Goal: Task Accomplishment & Management: Complete application form

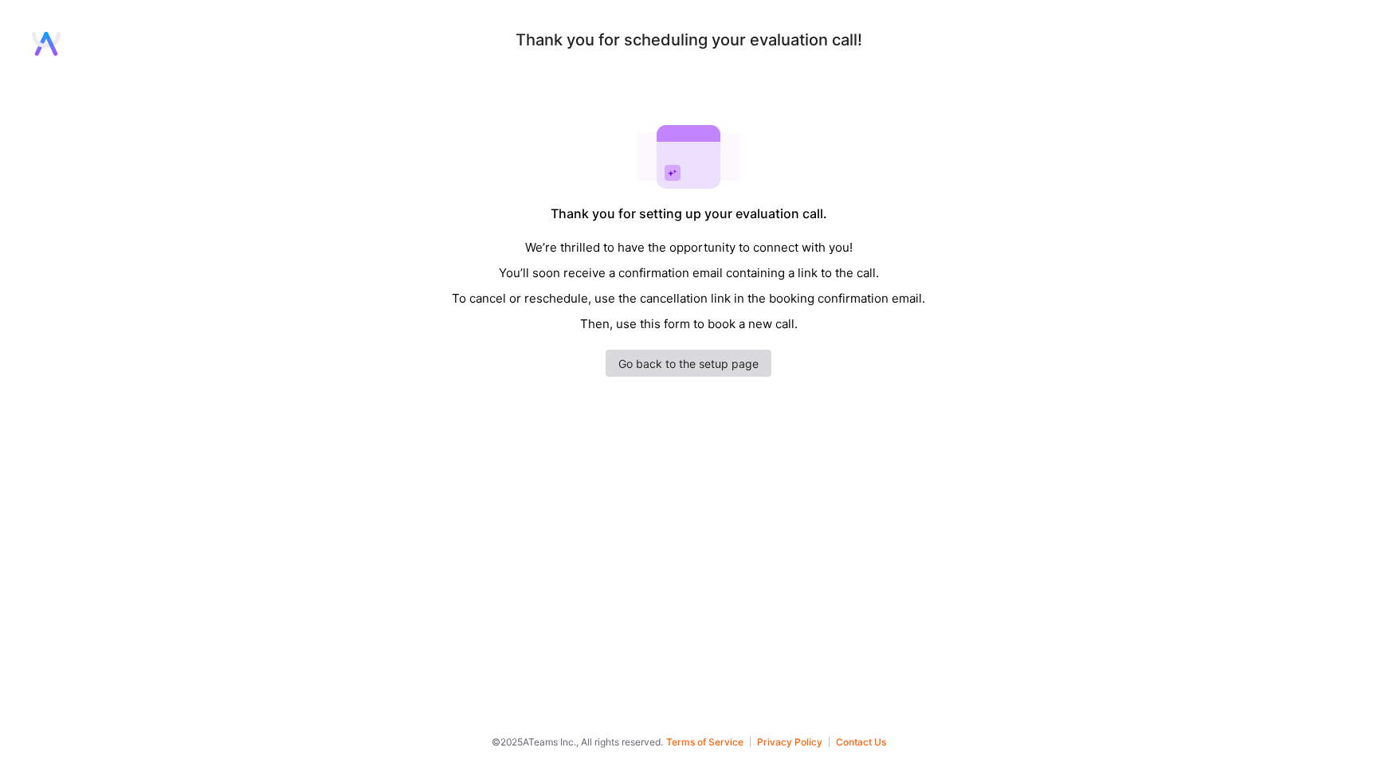
click at [630, 359] on link "Go back to the setup page" at bounding box center [689, 363] width 166 height 27
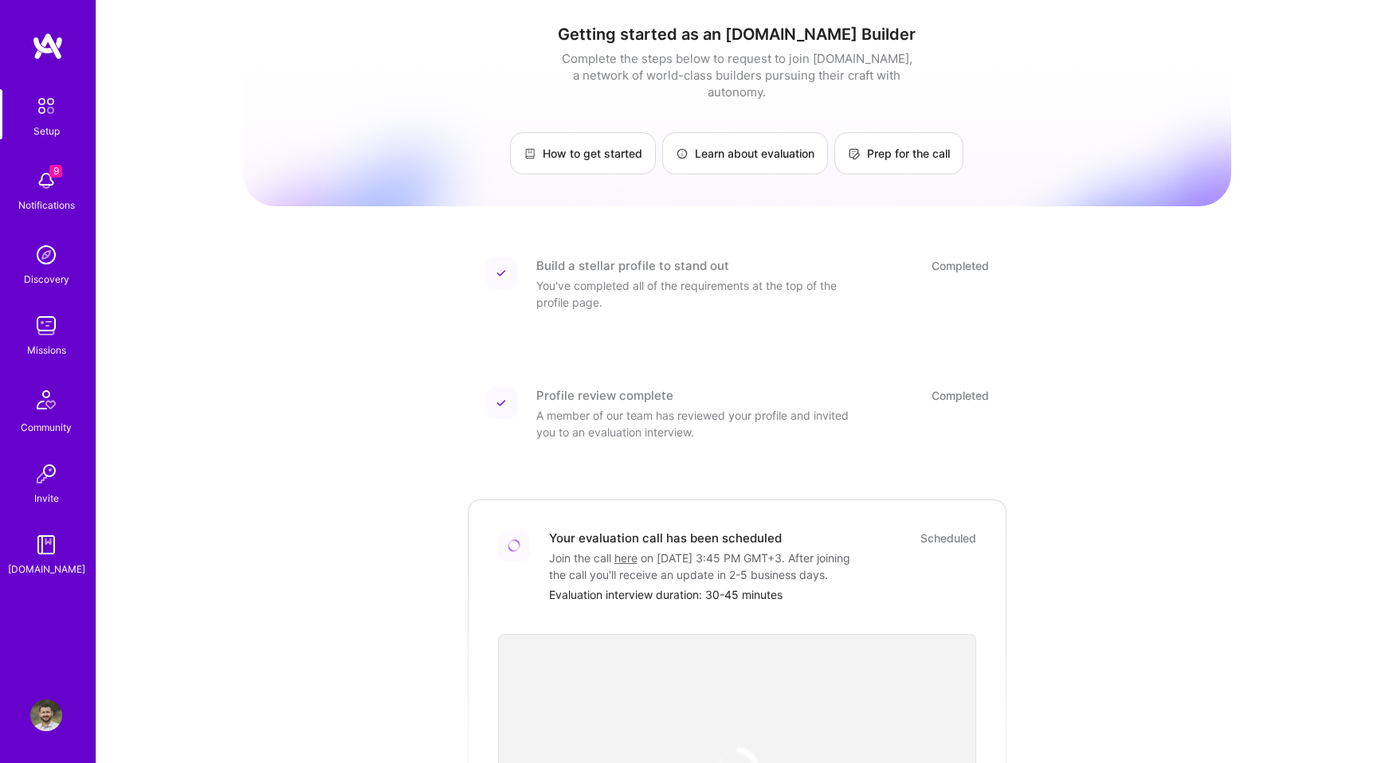
click at [47, 184] on img at bounding box center [46, 181] width 32 height 32
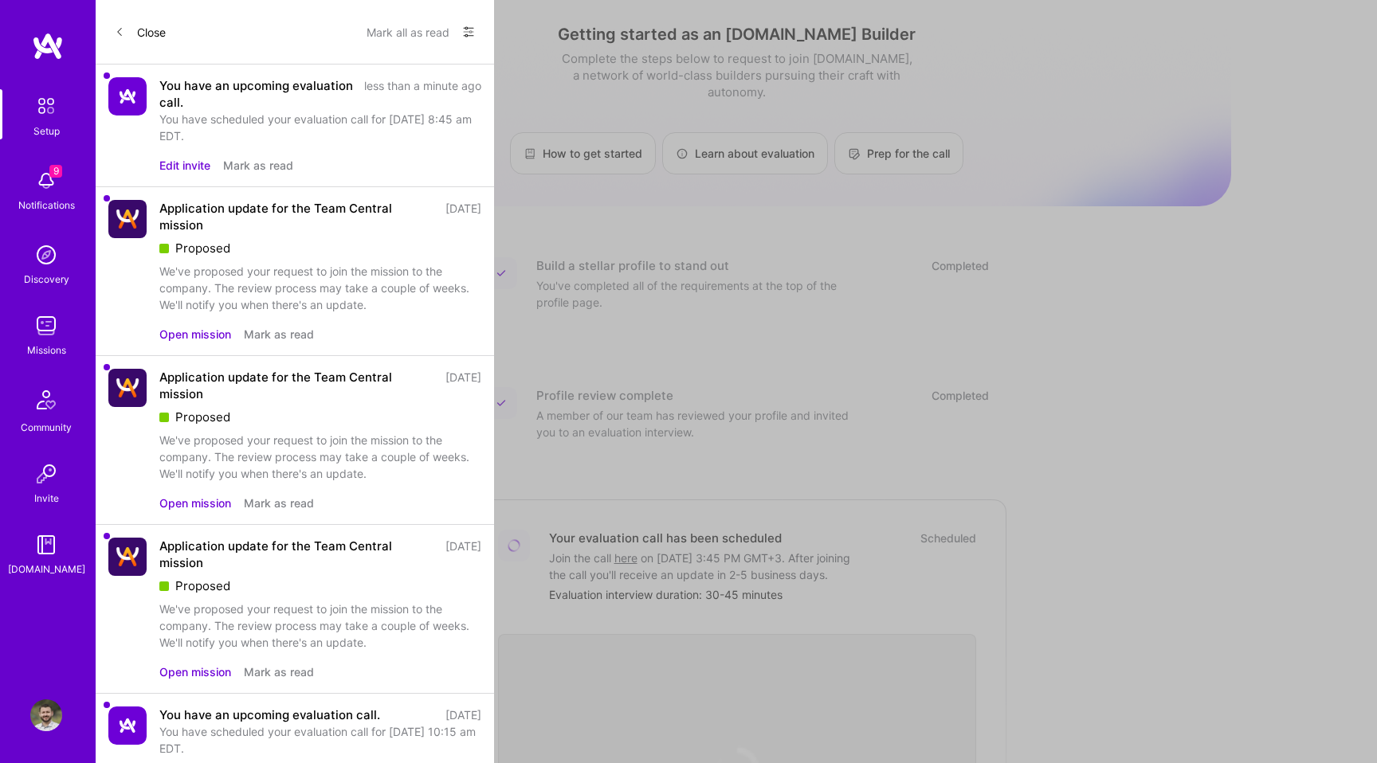
click at [184, 162] on button "Edit invite" at bounding box center [184, 165] width 51 height 17
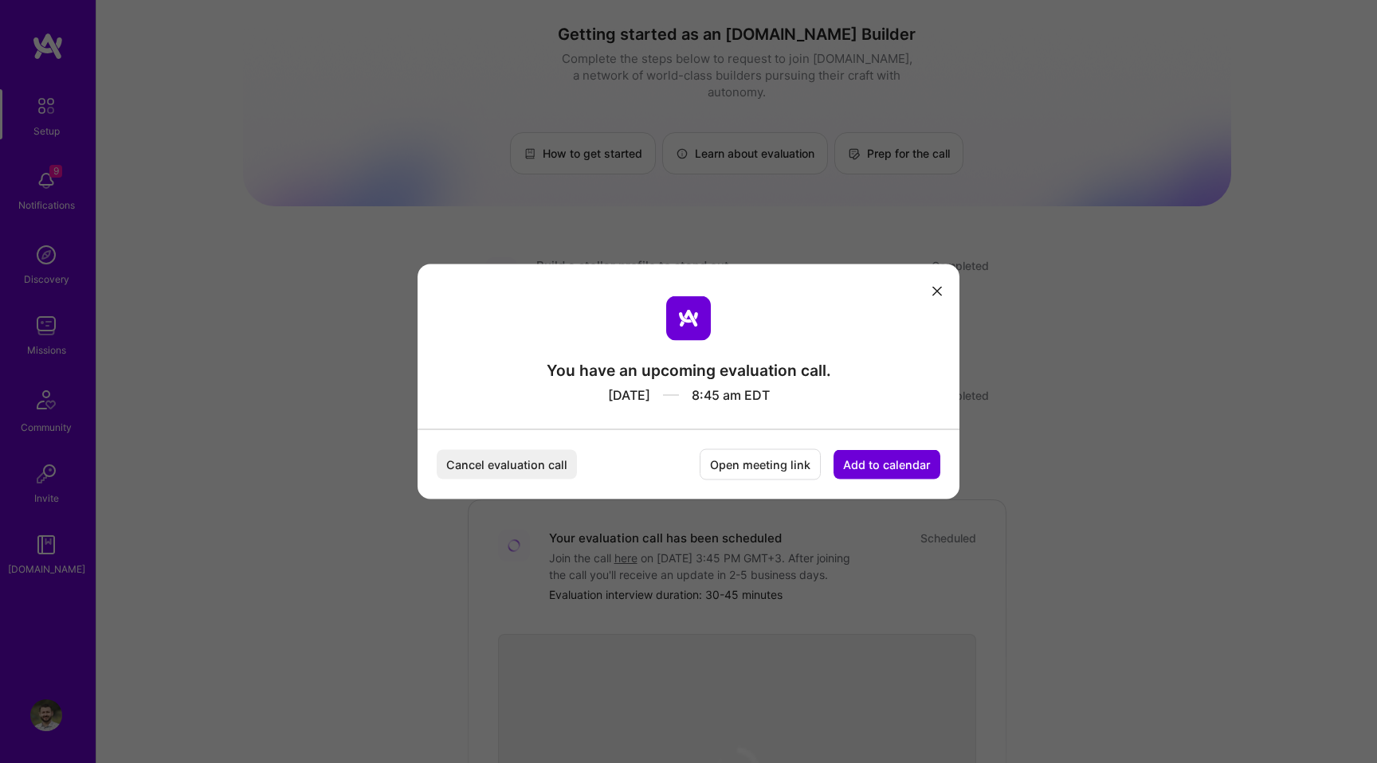
click at [576, 191] on div "You have an upcoming evaluation call. Sep 1, 2025 8:45 am EDT Cancel evaluation…" at bounding box center [688, 381] width 1377 height 763
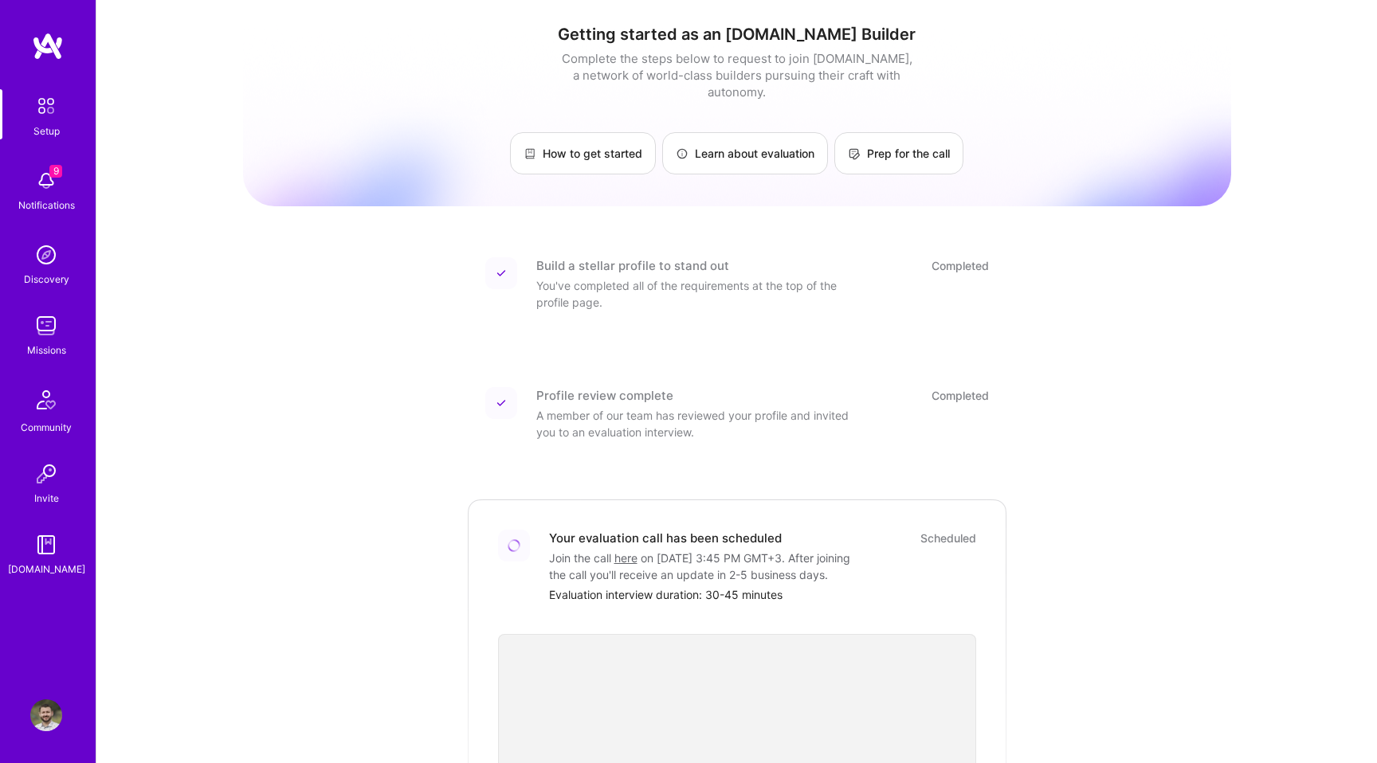
click at [53, 179] on img at bounding box center [46, 181] width 32 height 32
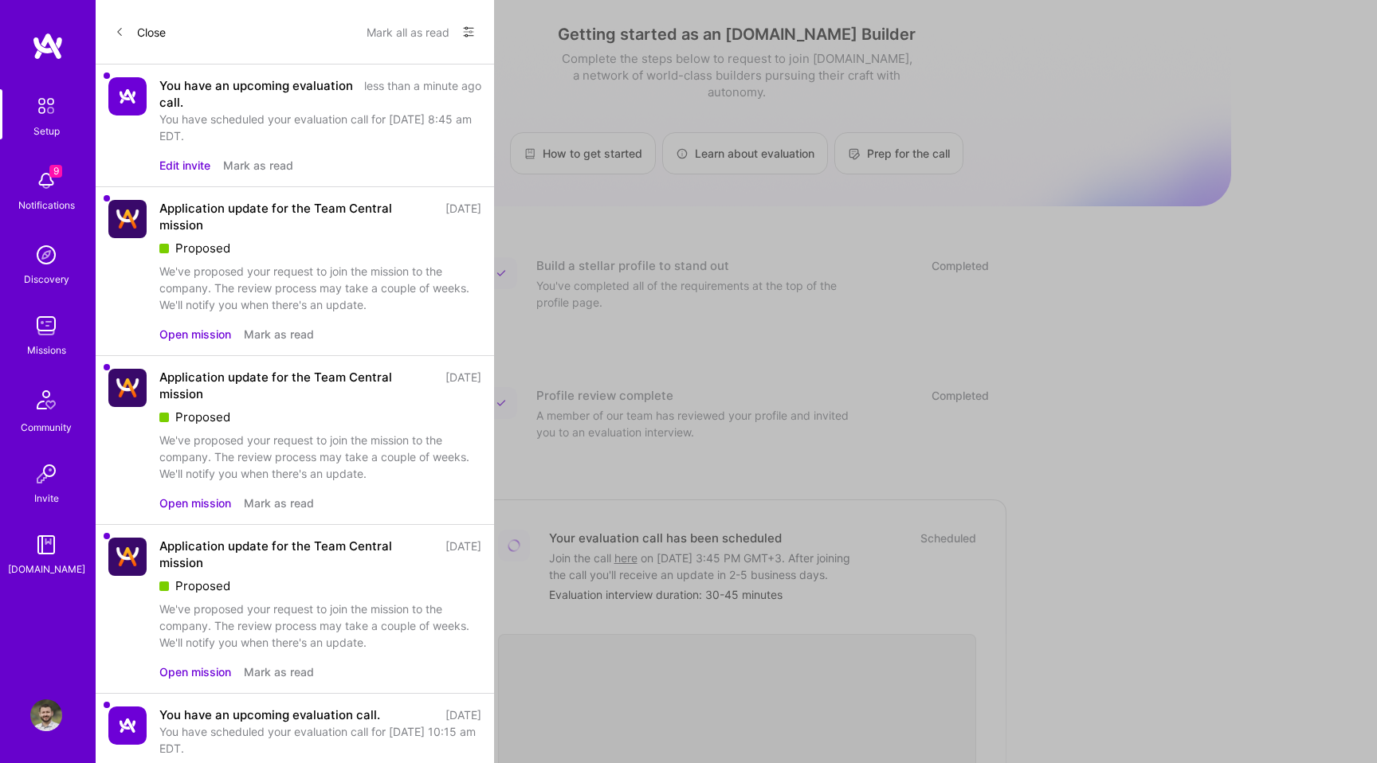
click at [184, 167] on button "Edit invite" at bounding box center [184, 165] width 51 height 17
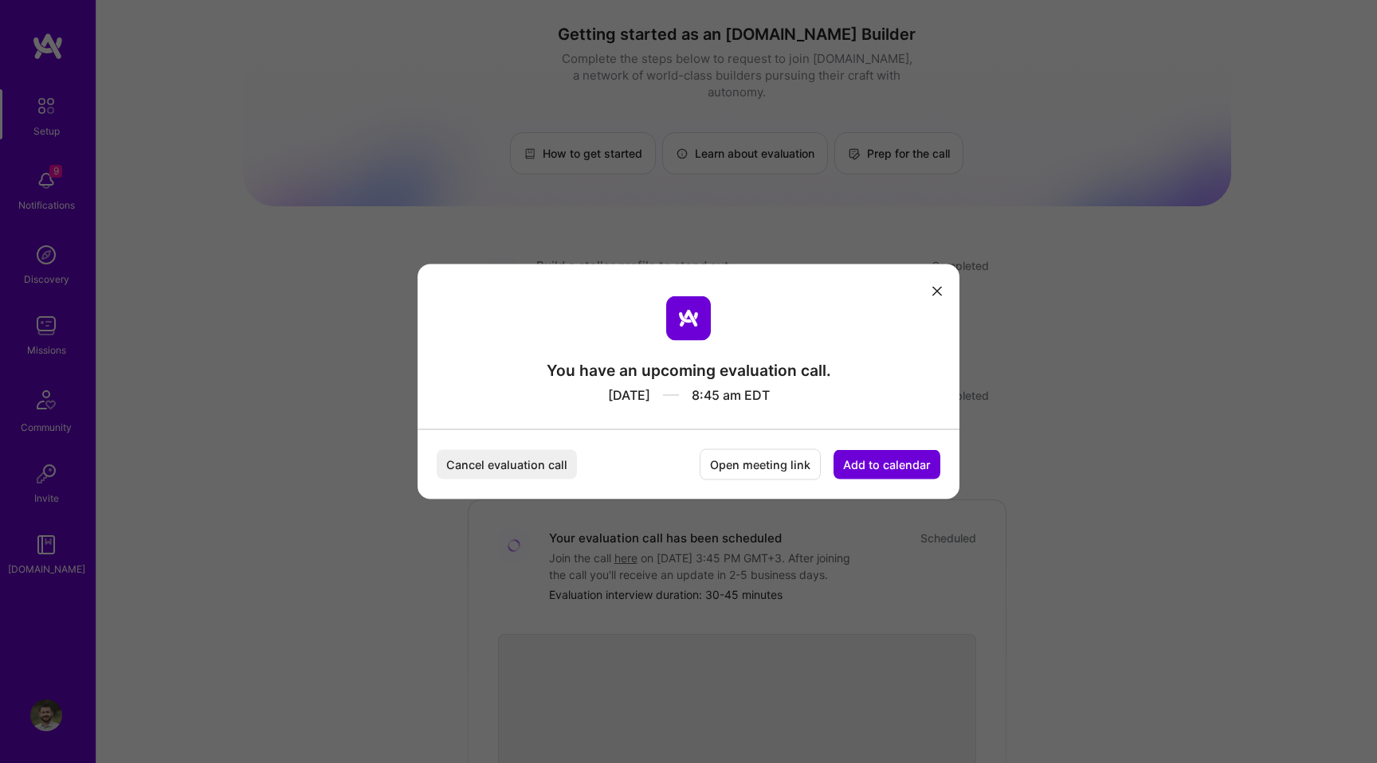
click at [541, 163] on div "You have an upcoming evaluation call. Sep 1, 2025 8:45 am EDT Cancel evaluation…" at bounding box center [688, 381] width 1377 height 763
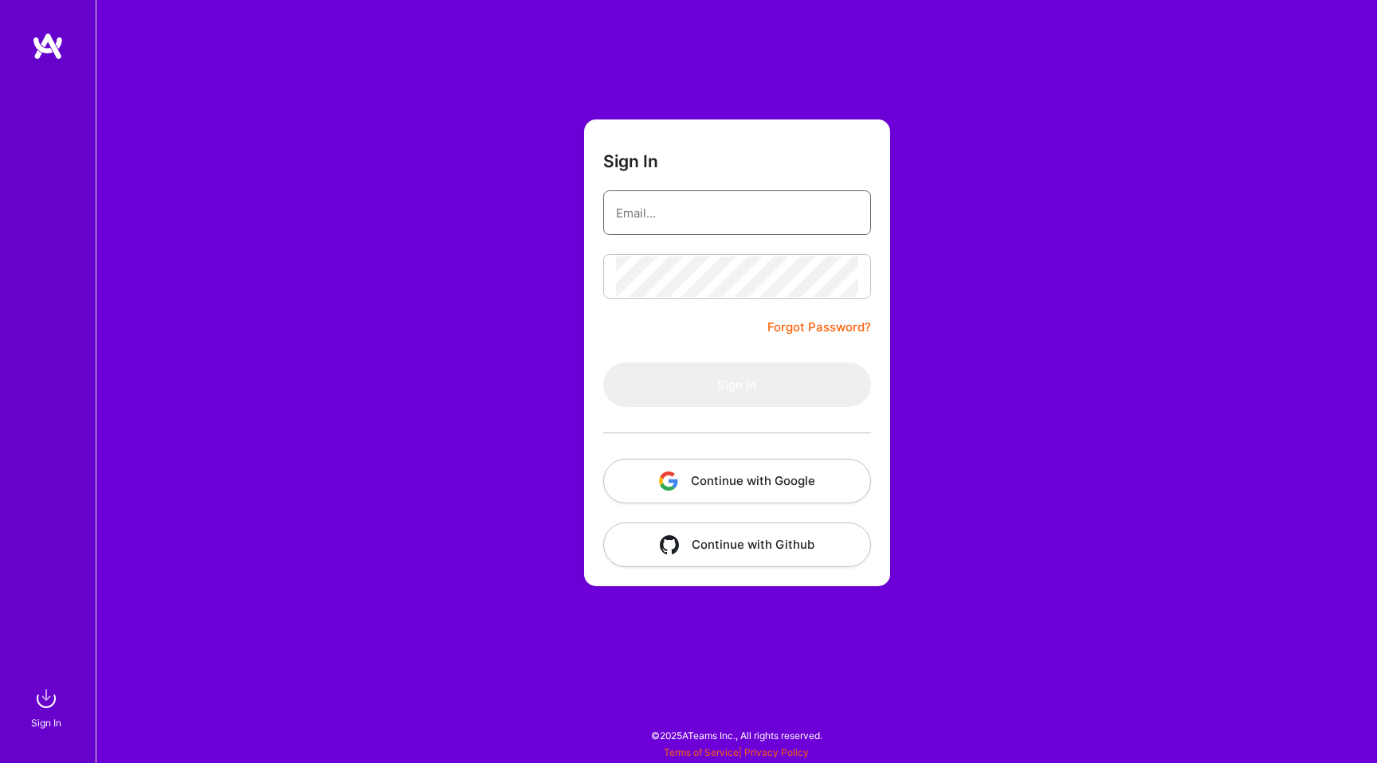
type input "[PERSON_NAME][EMAIL_ADDRESS][DOMAIN_NAME]"
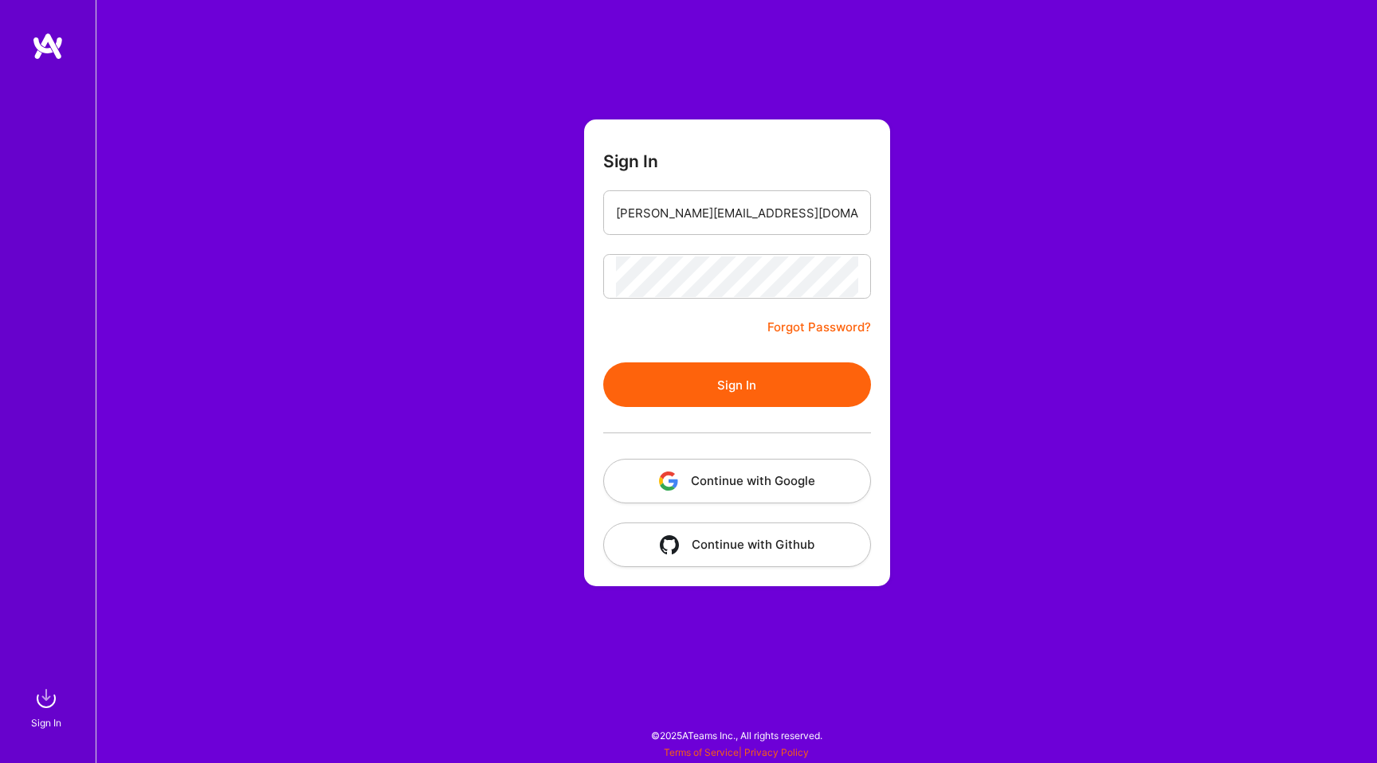
click at [724, 500] on button "Continue with Google" at bounding box center [737, 481] width 268 height 45
